Goal: Task Accomplishment & Management: Manage account settings

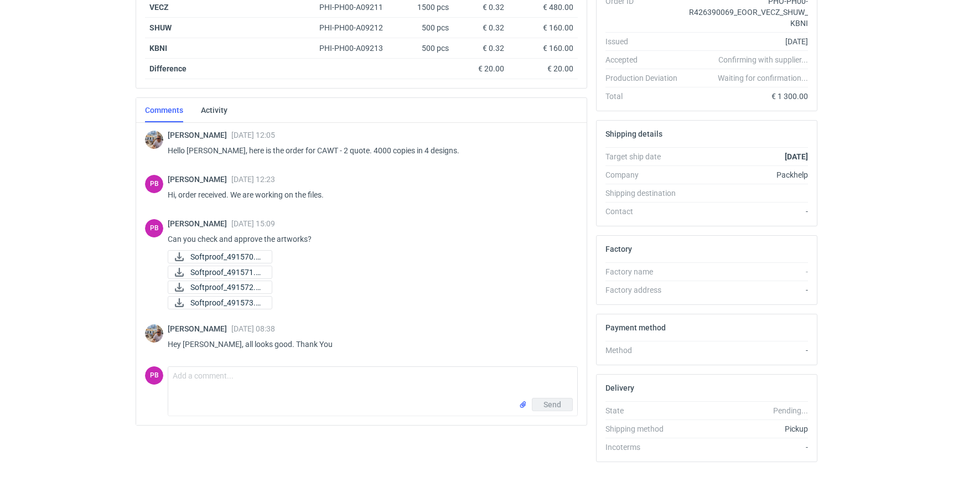
scroll to position [257, 0]
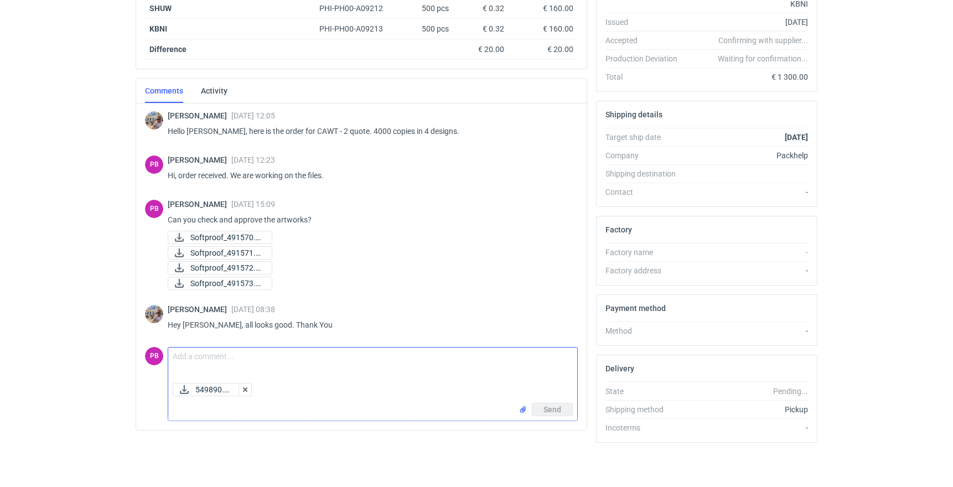
click at [224, 359] on textarea "Comment message" at bounding box center [372, 363] width 409 height 31
type textarea "Hi, Order approved"
click at [556, 413] on span "Send" at bounding box center [553, 410] width 18 height 8
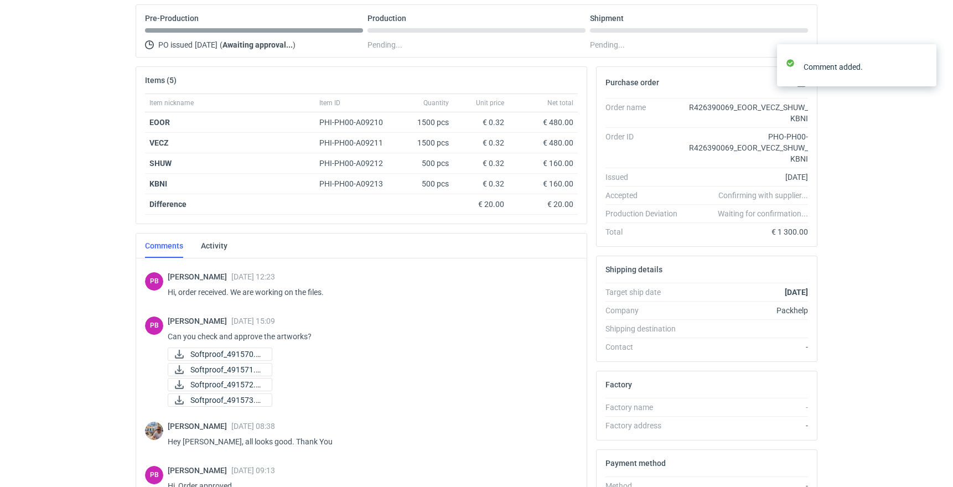
scroll to position [0, 0]
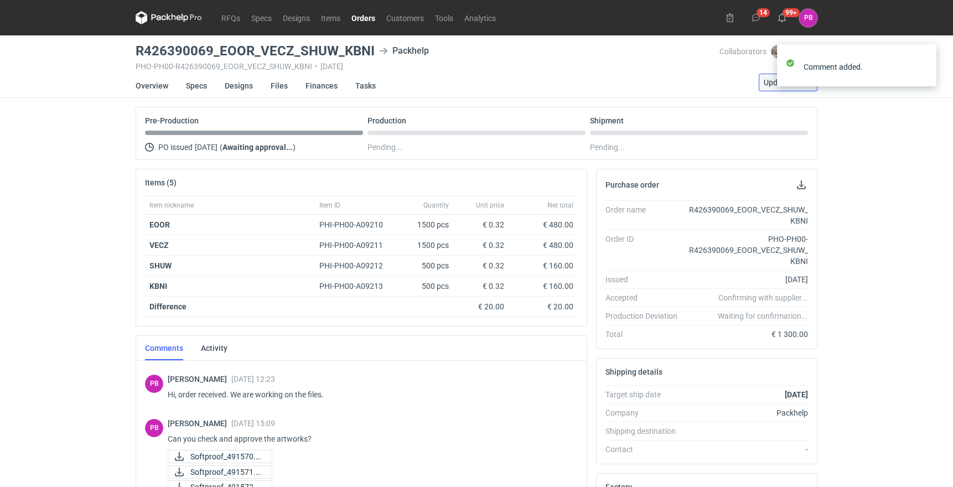
click at [764, 84] on button "Update status" at bounding box center [788, 83] width 59 height 18
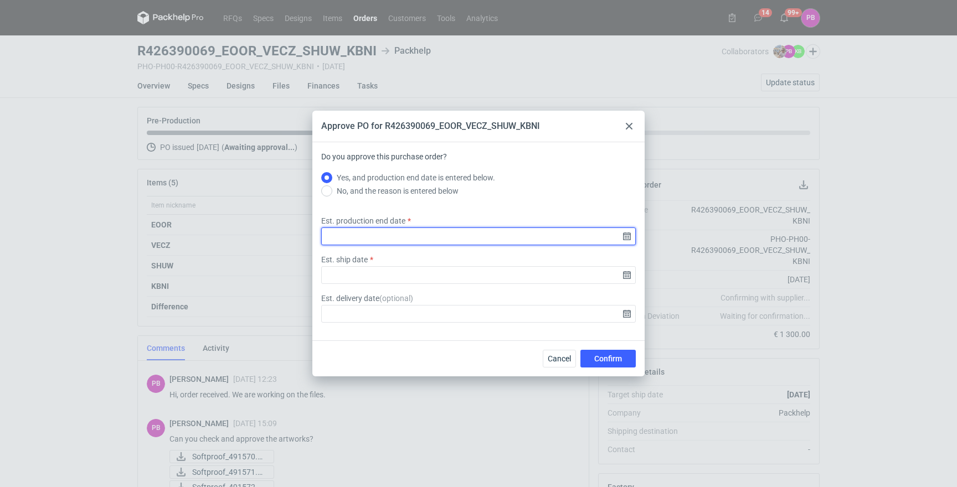
click at [442, 234] on input "Est. production end date" at bounding box center [478, 237] width 314 height 18
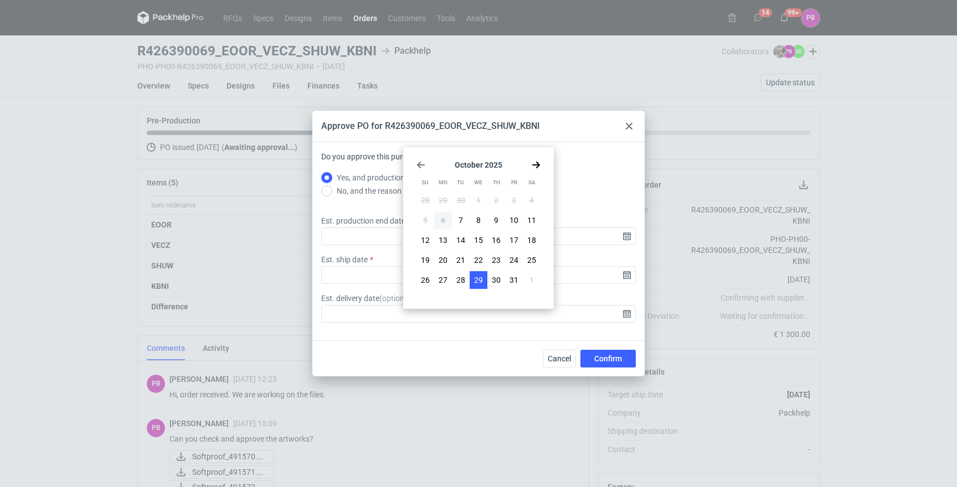
click at [472, 281] on button "29" at bounding box center [478, 280] width 18 height 18
type input "[DATE]"
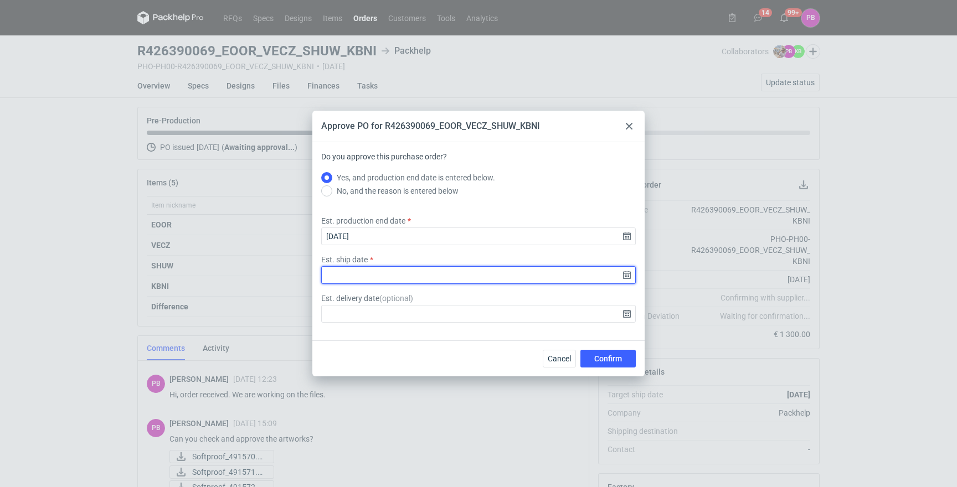
click at [414, 278] on input "Est. ship date" at bounding box center [478, 275] width 314 height 18
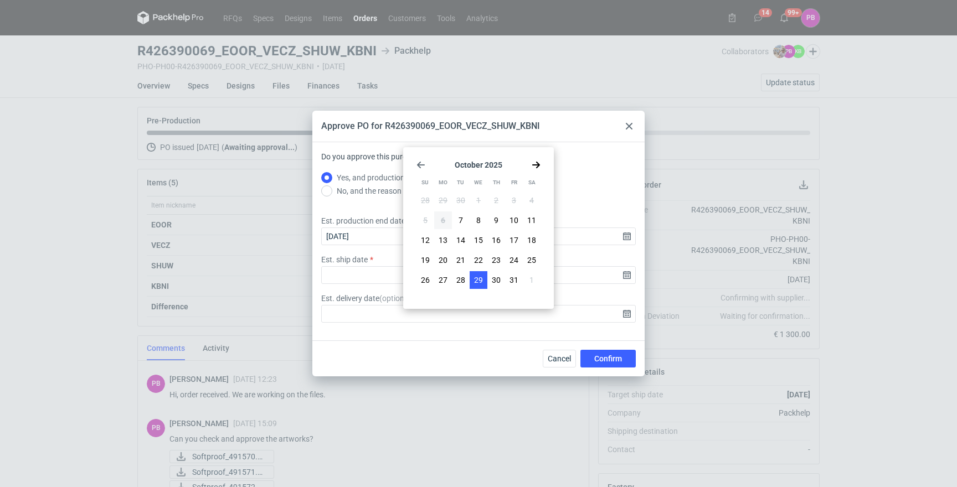
click at [478, 284] on span "29" at bounding box center [478, 280] width 9 height 11
type input "[DATE]"
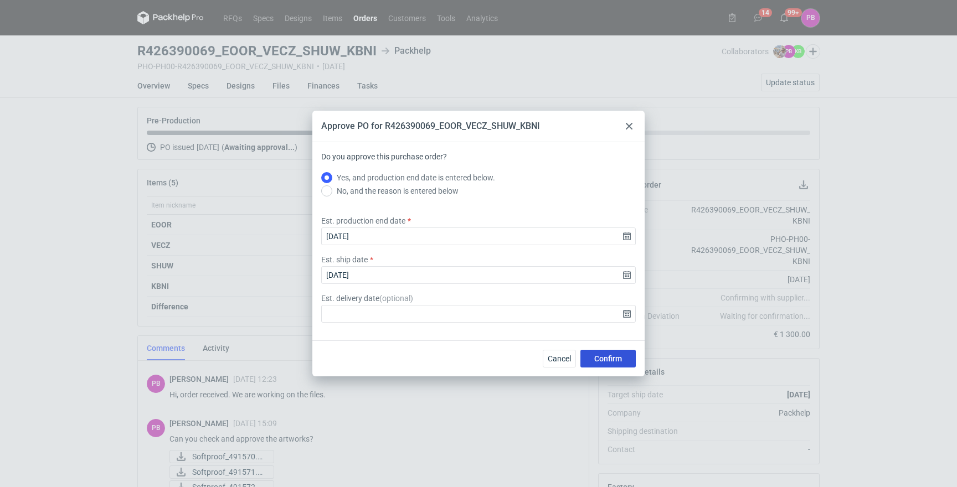
click at [607, 362] on span "Confirm" at bounding box center [608, 359] width 28 height 8
